Goal: Task Accomplishment & Management: Manage account settings

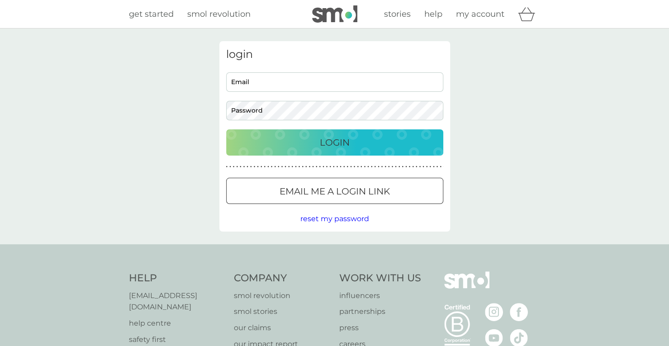
type input "catbuchan1@gmail.com"
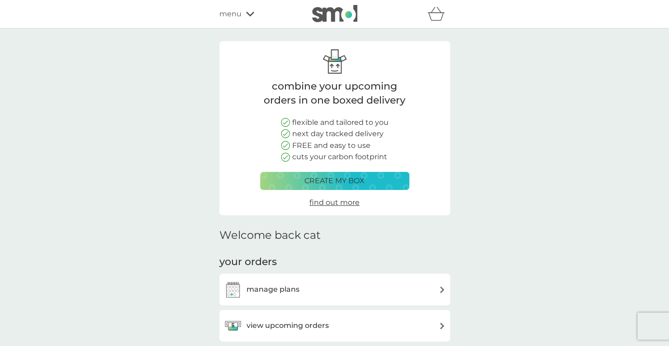
click at [361, 322] on div "view upcoming orders" at bounding box center [335, 325] width 222 height 18
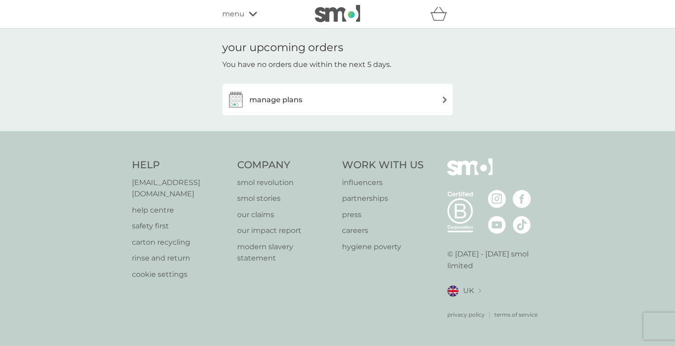
click at [394, 98] on div "manage plans" at bounding box center [338, 99] width 222 height 18
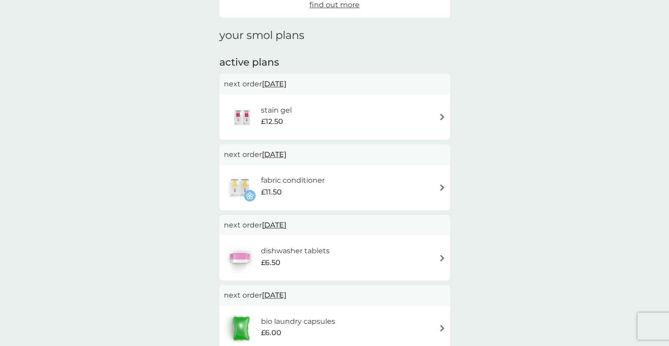
scroll to position [107, 0]
click at [441, 255] on img at bounding box center [442, 257] width 7 height 7
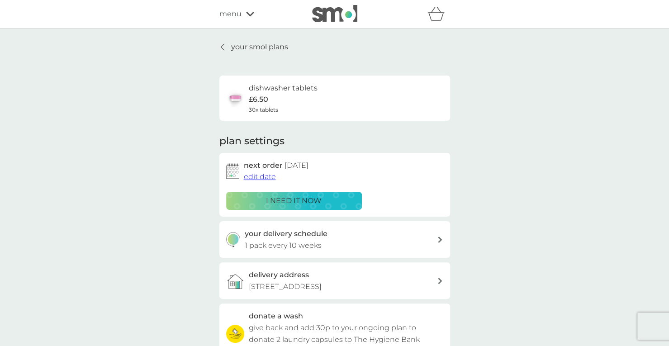
click at [441, 255] on div "your delivery schedule 1 pack every 10 weeks" at bounding box center [334, 239] width 231 height 37
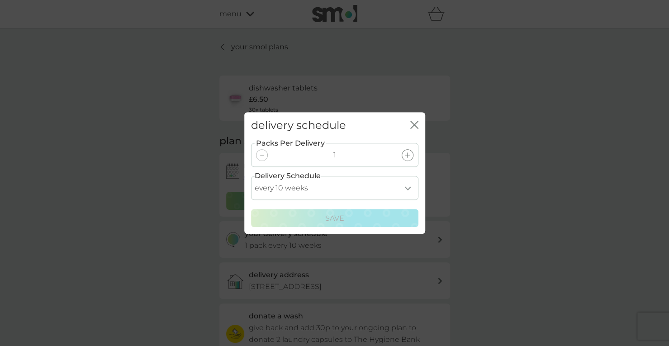
click at [408, 189] on select "every 1 week every 2 weeks every 3 weeks every 4 weeks every 5 weeks every 6 we…" at bounding box center [334, 188] width 167 height 24
select select "98"
click at [251, 176] on select "every 1 week every 2 weeks every 3 weeks every 4 weeks every 5 weeks every 6 we…" at bounding box center [334, 188] width 167 height 24
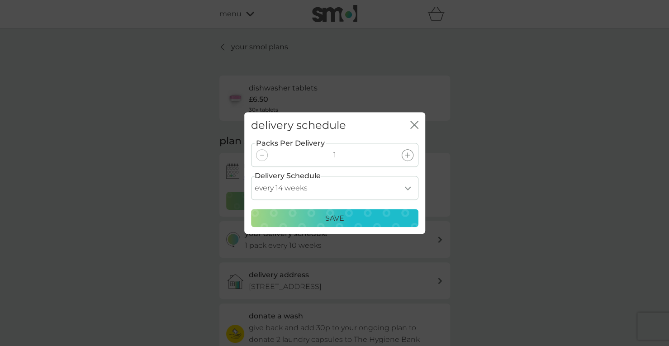
click at [326, 216] on p "Save" at bounding box center [334, 219] width 19 height 12
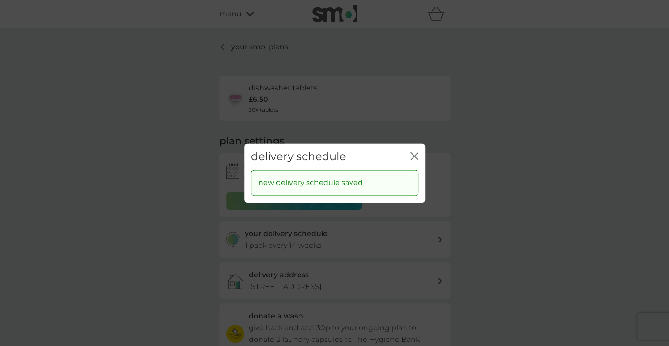
click at [416, 153] on icon "close" at bounding box center [414, 156] width 8 height 8
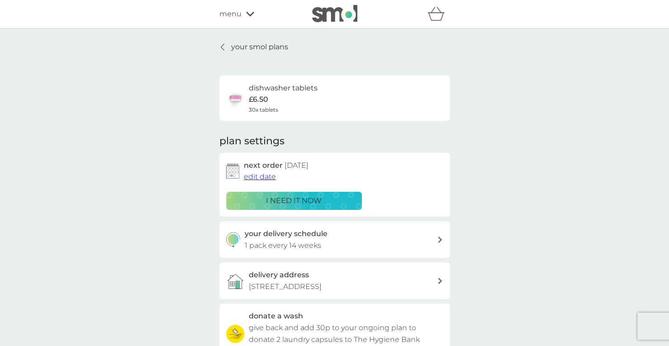
click at [221, 46] on icon at bounding box center [223, 46] width 4 height 7
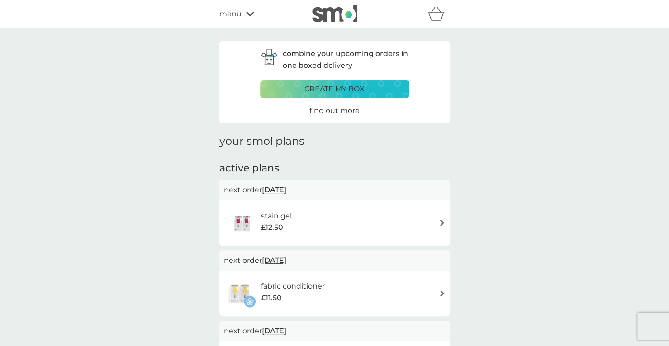
click at [283, 187] on span "[DATE]" at bounding box center [274, 190] width 24 height 18
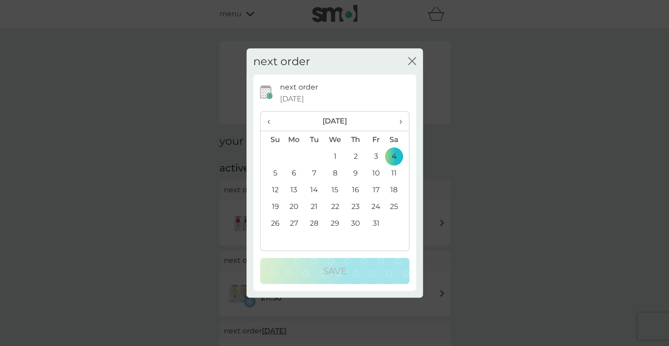
click at [292, 173] on td "6" at bounding box center [293, 173] width 21 height 17
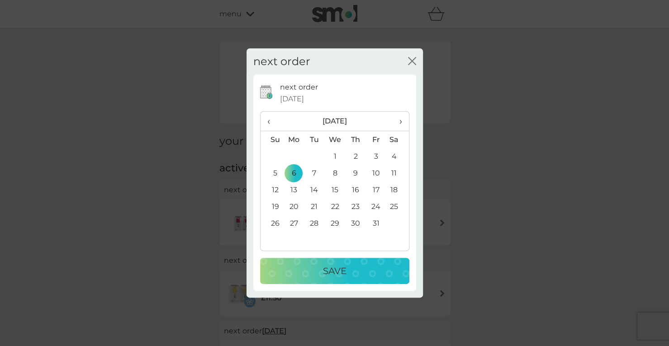
click at [321, 274] on div "Save" at bounding box center [334, 271] width 131 height 14
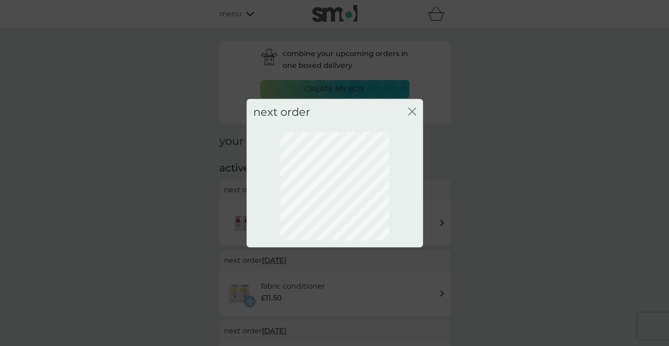
click at [360, 88] on div "next order close" at bounding box center [334, 173] width 669 height 346
click at [413, 108] on icon "close" at bounding box center [412, 111] width 8 height 8
click at [411, 107] on icon "close" at bounding box center [412, 111] width 8 height 8
click at [414, 111] on icon "close" at bounding box center [412, 111] width 8 height 8
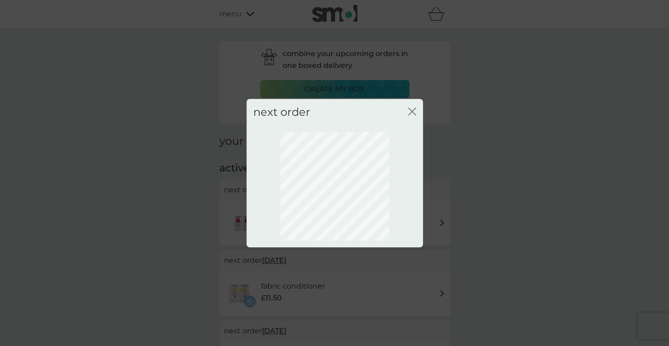
click at [414, 111] on icon "close" at bounding box center [412, 111] width 8 height 8
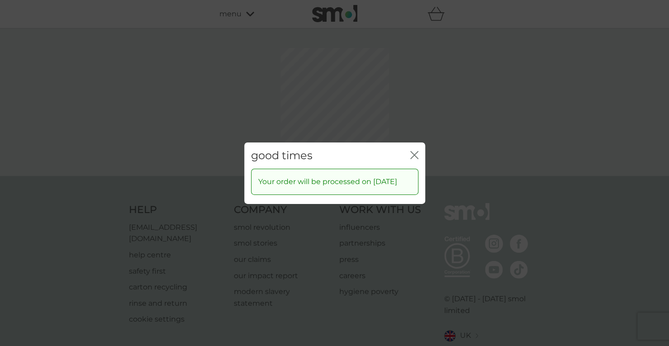
click at [179, 101] on div "good times close Your order will be processed on [DATE]" at bounding box center [334, 173] width 669 height 346
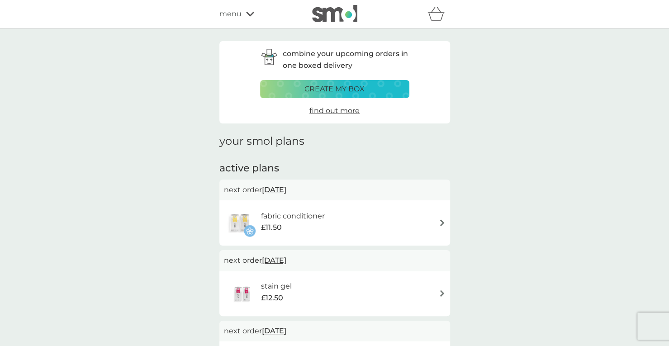
click at [338, 93] on p "create my box" at bounding box center [334, 89] width 60 height 12
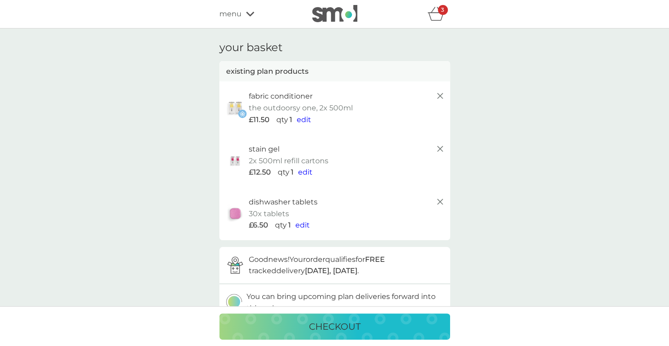
click at [439, 200] on icon at bounding box center [439, 201] width 11 height 11
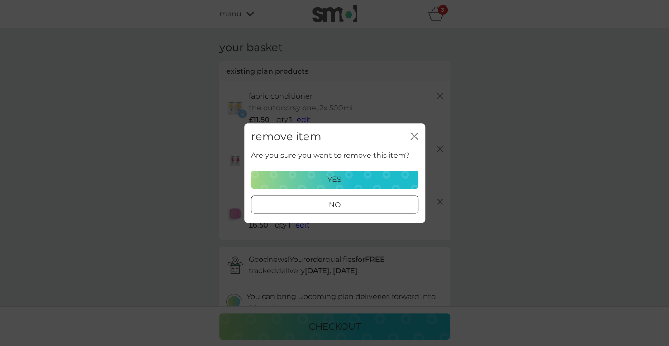
click at [352, 184] on div "yes" at bounding box center [335, 180] width 156 height 12
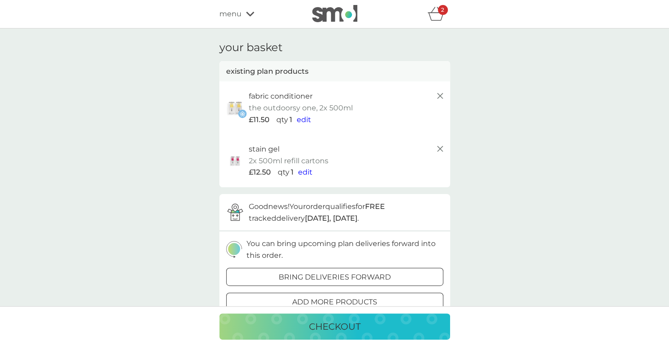
click at [382, 277] on p "bring deliveries forward" at bounding box center [335, 277] width 112 height 12
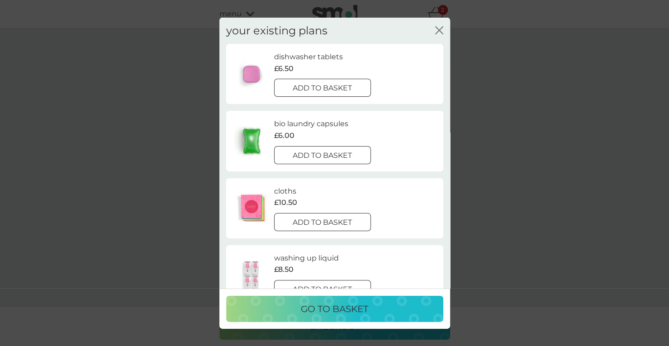
click at [357, 309] on p "go to basket" at bounding box center [334, 309] width 67 height 14
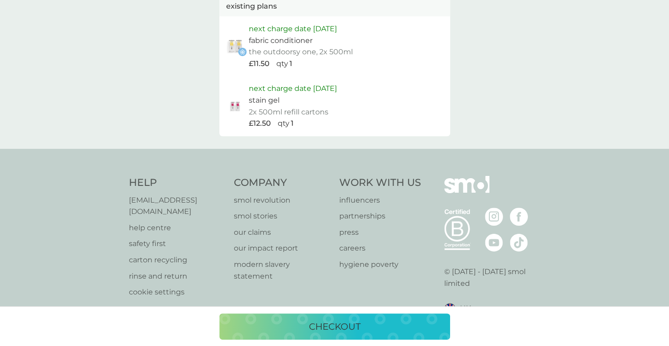
scroll to position [469, 0]
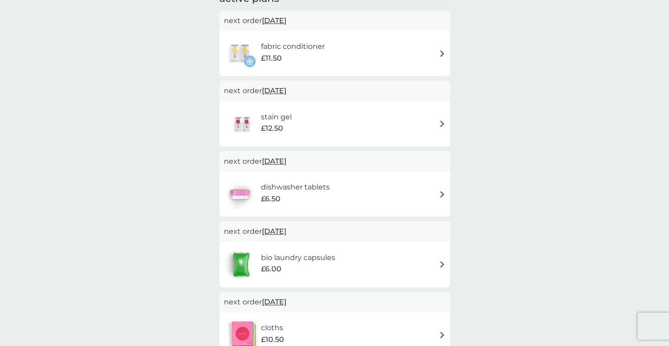
scroll to position [71, 0]
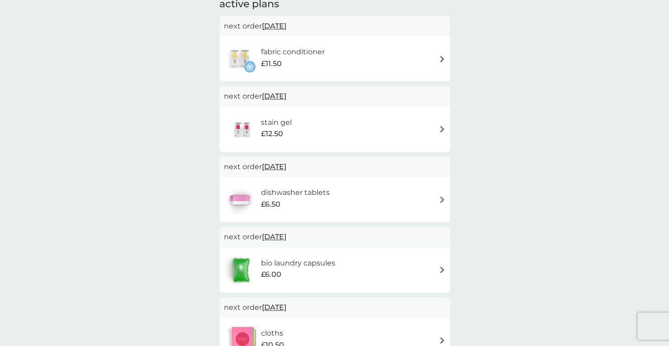
click at [433, 268] on div "bio laundry capsules £6.00" at bounding box center [335, 270] width 222 height 32
